Goal: Task Accomplishment & Management: Complete application form

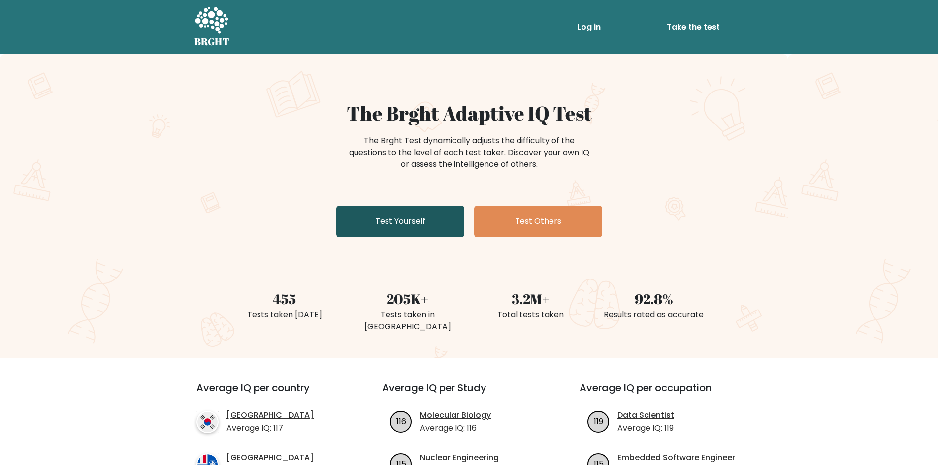
click at [410, 237] on link "Test Yourself" at bounding box center [400, 222] width 128 height 32
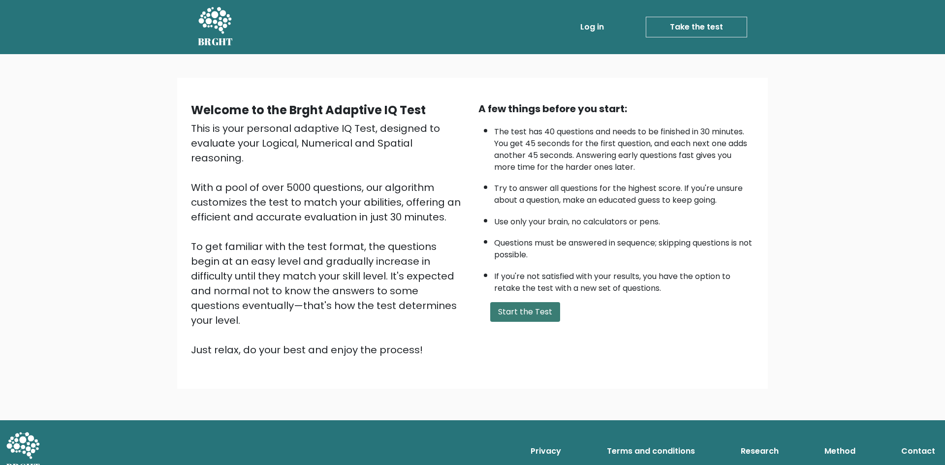
click at [514, 317] on button "Start the Test" at bounding box center [525, 312] width 70 height 20
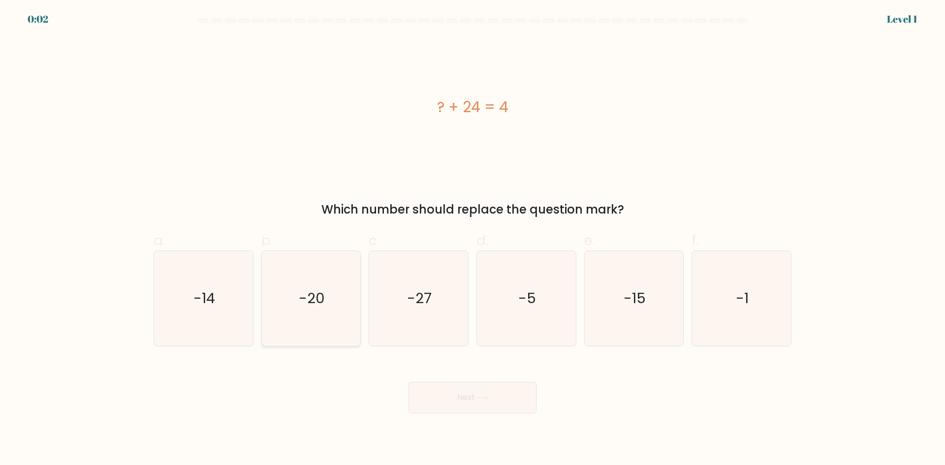
click at [322, 310] on icon "-20" at bounding box center [310, 298] width 95 height 95
click at [473, 239] on input "b. -20" at bounding box center [473, 236] width 0 height 6
radio input "true"
click at [478, 398] on icon at bounding box center [481, 397] width 13 height 5
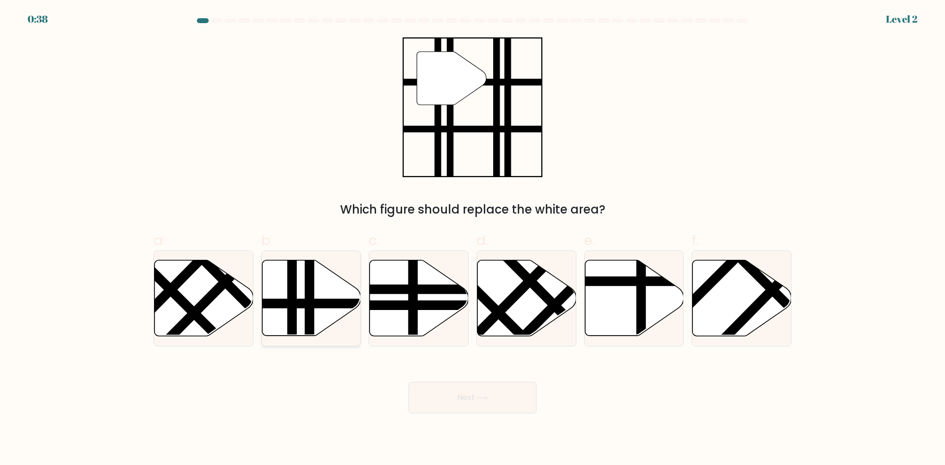
click at [322, 304] on line at bounding box center [341, 304] width 199 height 0
click at [473, 239] on input "b." at bounding box center [473, 236] width 0 height 6
radio input "true"
click at [485, 385] on button "Next" at bounding box center [473, 398] width 128 height 32
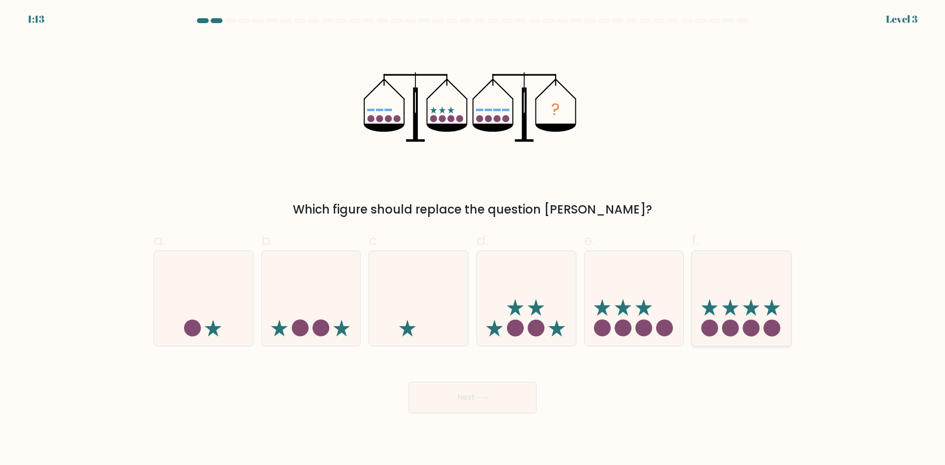
click at [746, 314] on icon at bounding box center [741, 298] width 99 height 82
click at [473, 239] on input "f." at bounding box center [473, 236] width 0 height 6
radio input "true"
click at [519, 406] on button "Next" at bounding box center [473, 398] width 128 height 32
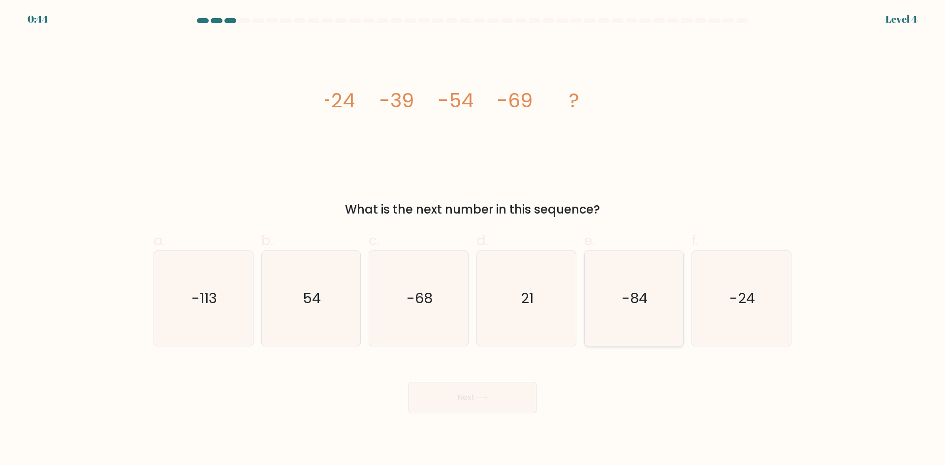
click at [641, 293] on text "-84" at bounding box center [635, 299] width 26 height 20
click at [473, 239] on input "e. -84" at bounding box center [473, 236] width 0 height 6
radio input "true"
click at [518, 391] on button "Next" at bounding box center [473, 398] width 128 height 32
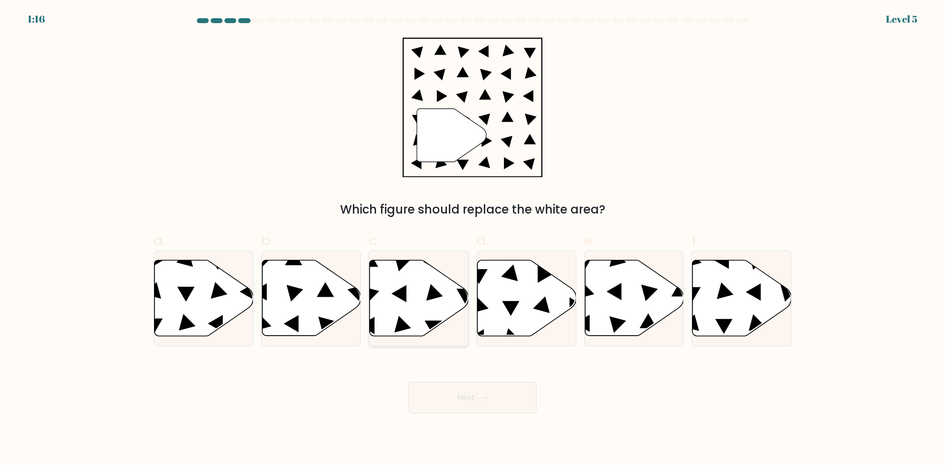
click at [428, 306] on icon at bounding box center [419, 298] width 99 height 76
click at [473, 239] on input "c." at bounding box center [473, 236] width 0 height 6
radio input "true"
click at [439, 396] on button "Next" at bounding box center [473, 398] width 128 height 32
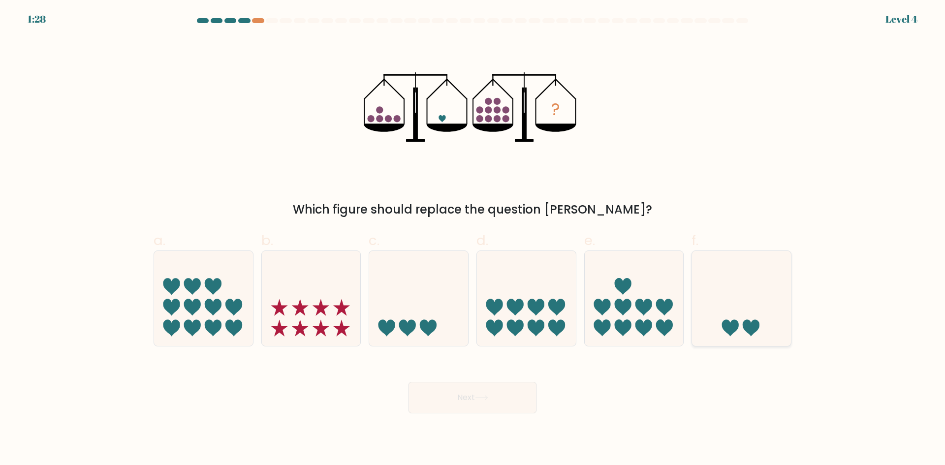
click at [722, 333] on icon at bounding box center [741, 298] width 99 height 82
click at [473, 239] on input "f." at bounding box center [473, 236] width 0 height 6
radio input "true"
click at [496, 401] on button "Next" at bounding box center [473, 398] width 128 height 32
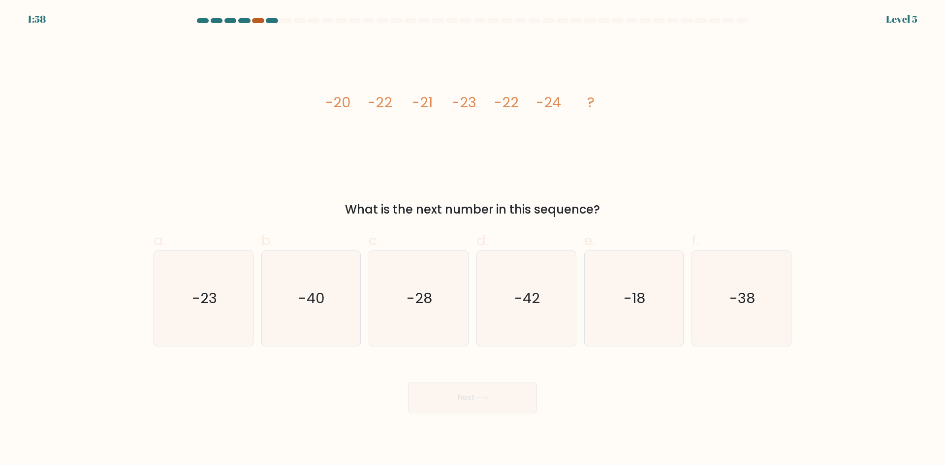
click at [256, 22] on div at bounding box center [258, 20] width 12 height 5
click at [194, 299] on text "-23" at bounding box center [204, 299] width 25 height 20
click at [473, 239] on input "a. -23" at bounding box center [473, 236] width 0 height 6
radio input "true"
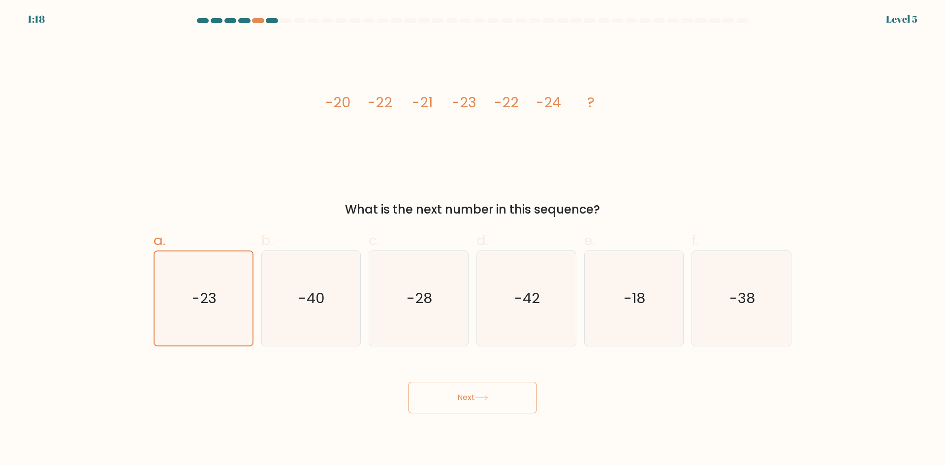
click at [456, 389] on button "Next" at bounding box center [473, 398] width 128 height 32
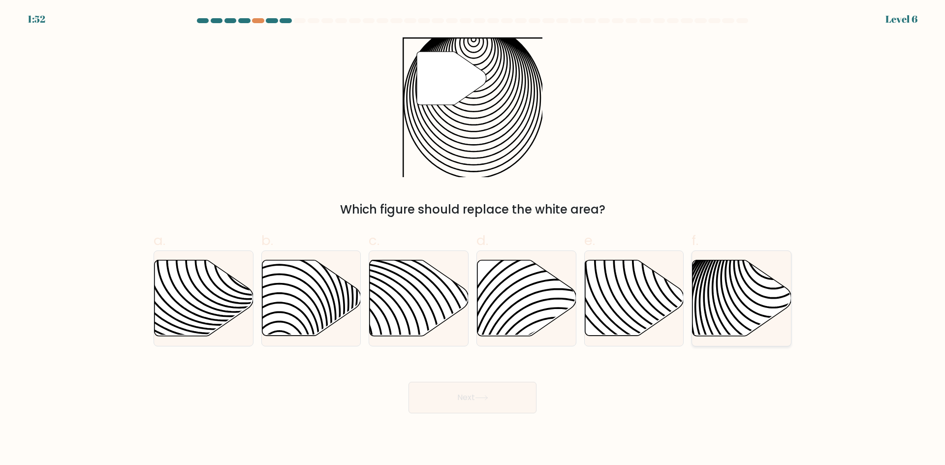
click at [724, 277] on icon at bounding box center [742, 298] width 99 height 76
click at [473, 239] on input "f." at bounding box center [473, 236] width 0 height 6
radio input "true"
click at [509, 393] on button "Next" at bounding box center [473, 398] width 128 height 32
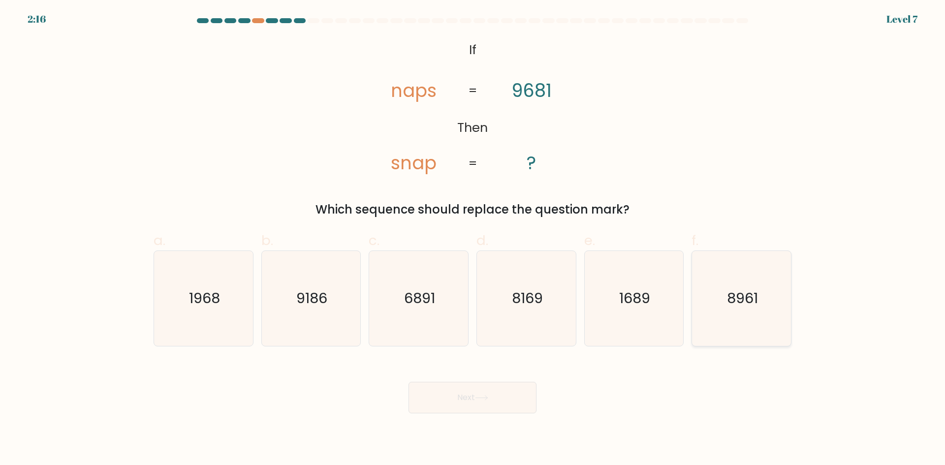
click at [754, 314] on icon "8961" at bounding box center [741, 298] width 95 height 95
click at [473, 239] on input "f. 8961" at bounding box center [473, 236] width 0 height 6
radio input "true"
click at [498, 404] on button "Next" at bounding box center [473, 398] width 128 height 32
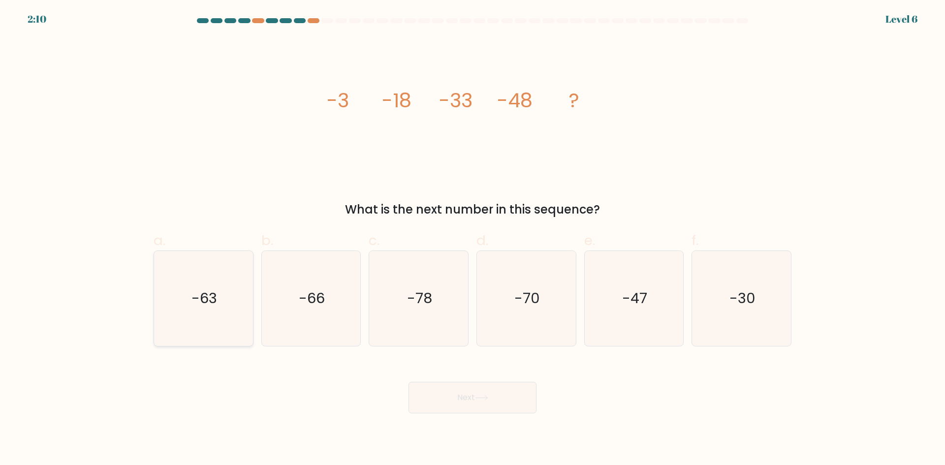
click at [207, 302] on text "-63" at bounding box center [205, 299] width 26 height 20
click at [473, 239] on input "a. -63" at bounding box center [473, 236] width 0 height 6
radio input "true"
click at [465, 398] on button "Next" at bounding box center [473, 398] width 128 height 32
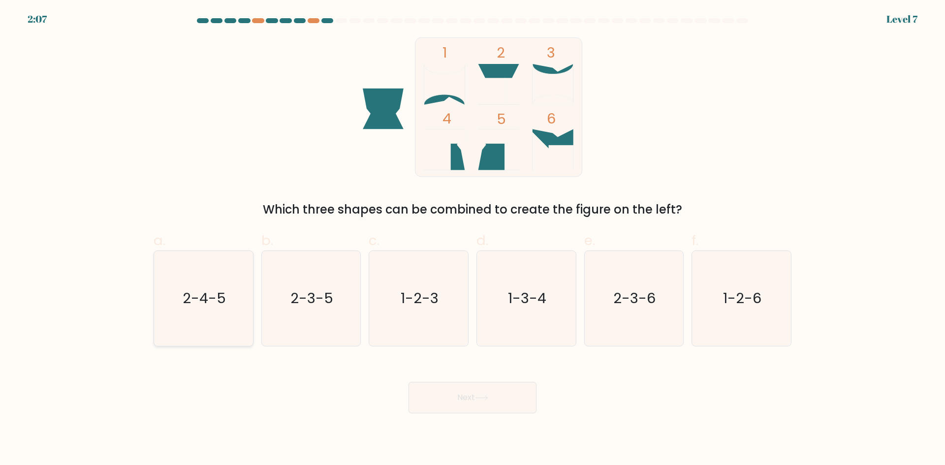
click at [204, 304] on text "2-4-5" at bounding box center [204, 299] width 43 height 20
click at [473, 239] on input "a. 2-4-5" at bounding box center [473, 236] width 0 height 6
radio input "true"
click at [460, 410] on button "Next" at bounding box center [473, 398] width 128 height 32
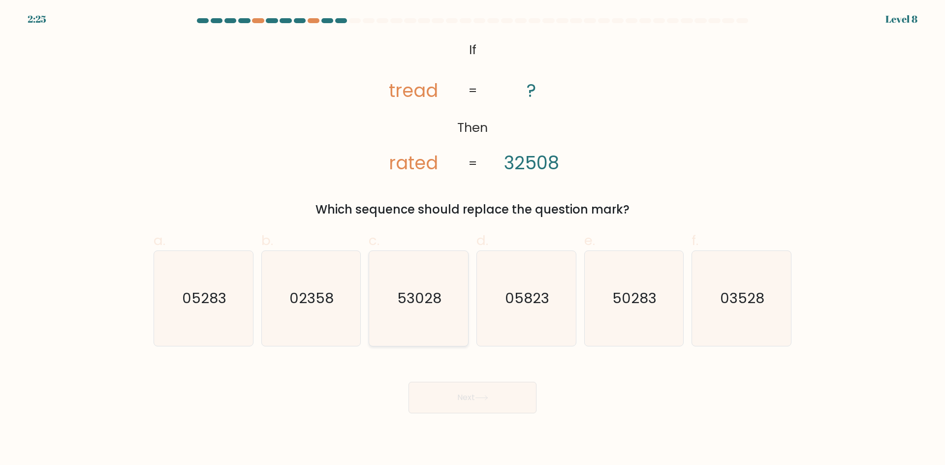
click at [425, 297] on text "53028" at bounding box center [420, 299] width 44 height 20
click at [473, 239] on input "c. 53028" at bounding box center [473, 236] width 0 height 6
radio input "true"
click at [488, 397] on icon at bounding box center [481, 397] width 13 height 5
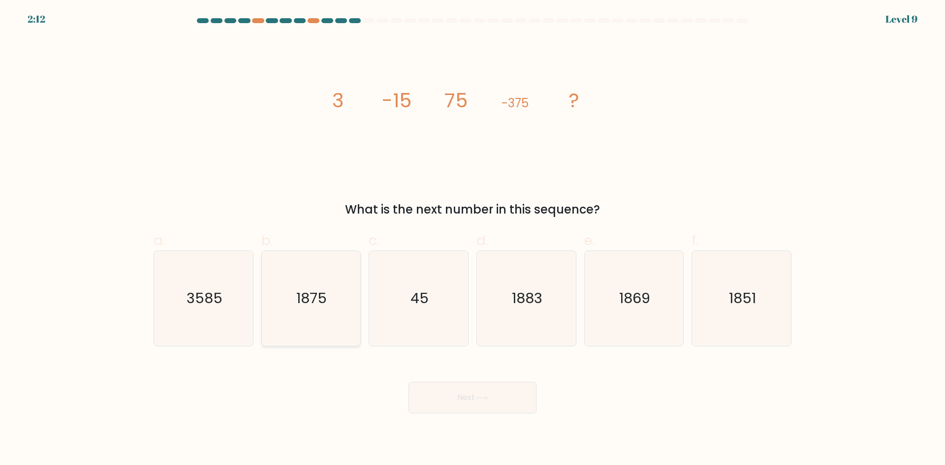
click at [301, 315] on icon "1875" at bounding box center [310, 298] width 95 height 95
click at [473, 239] on input "b. 1875" at bounding box center [473, 236] width 0 height 6
radio input "true"
click at [450, 405] on button "Next" at bounding box center [473, 398] width 128 height 32
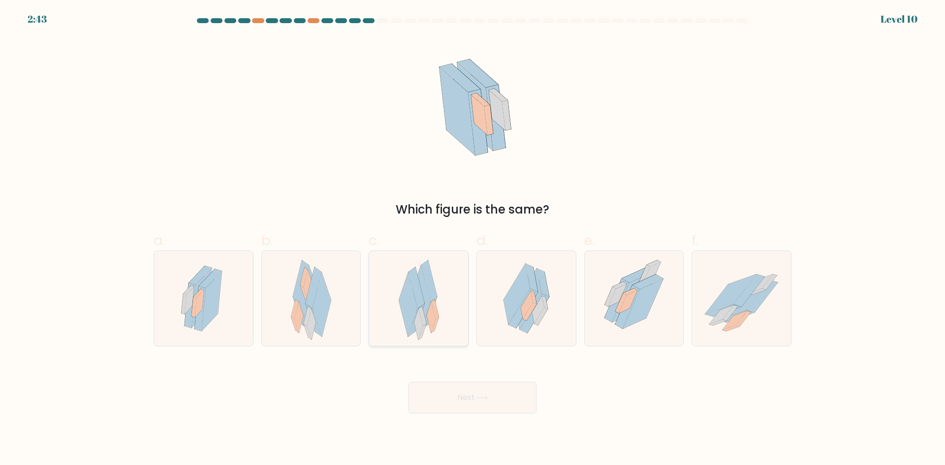
click at [444, 319] on div at bounding box center [419, 299] width 100 height 96
click at [473, 239] on input "c." at bounding box center [473, 236] width 0 height 6
radio input "true"
click at [467, 398] on button "Next" at bounding box center [473, 398] width 128 height 32
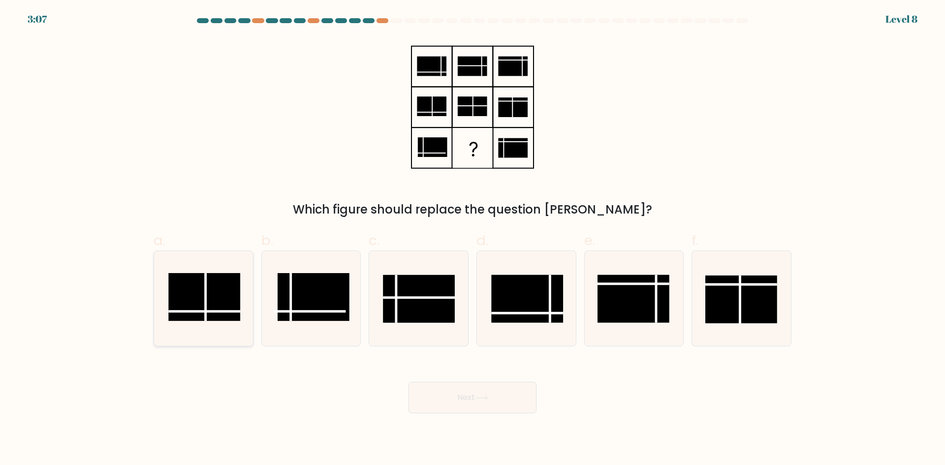
click at [194, 311] on line at bounding box center [204, 311] width 72 height 0
click at [473, 239] on input "a." at bounding box center [473, 236] width 0 height 6
radio input "true"
click at [475, 379] on div "Next" at bounding box center [473, 385] width 650 height 55
click at [482, 394] on button "Next" at bounding box center [473, 398] width 128 height 32
